Goal: Navigation & Orientation: Find specific page/section

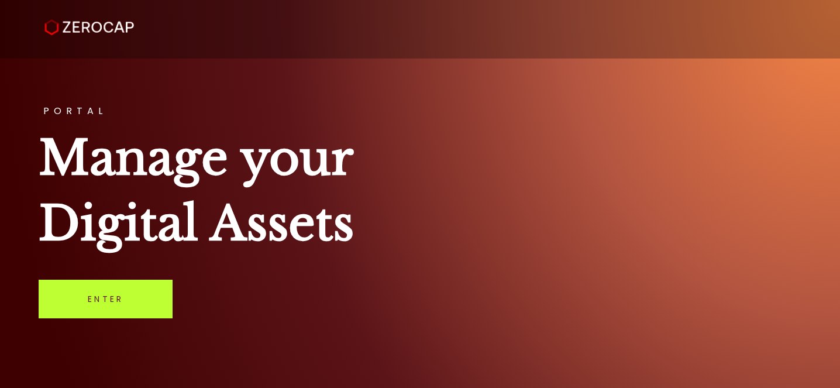
click at [128, 313] on link "Enter" at bounding box center [106, 298] width 134 height 39
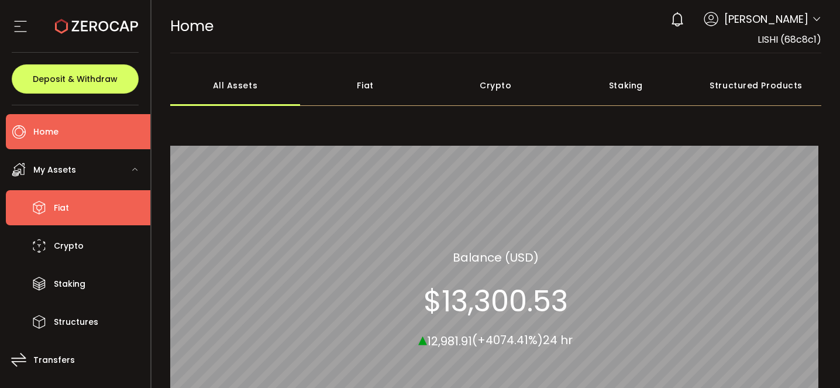
click at [91, 210] on li "Fiat" at bounding box center [78, 207] width 144 height 35
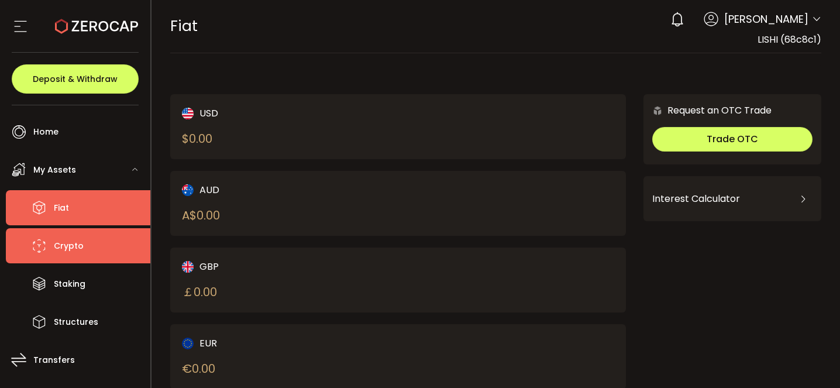
click at [65, 251] on span "Crypto" at bounding box center [69, 245] width 30 height 17
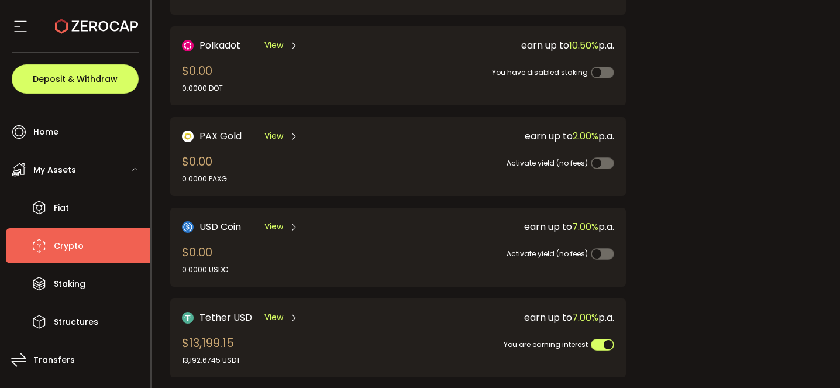
scroll to position [251, 0]
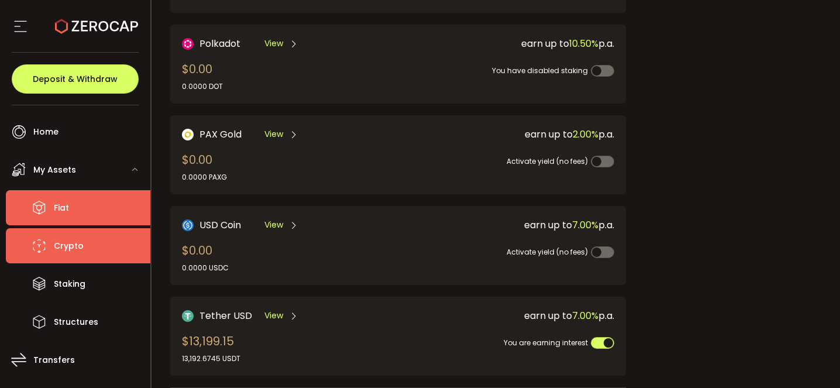
click at [75, 210] on li "Fiat" at bounding box center [78, 207] width 144 height 35
